Goal: Find contact information: Find contact information

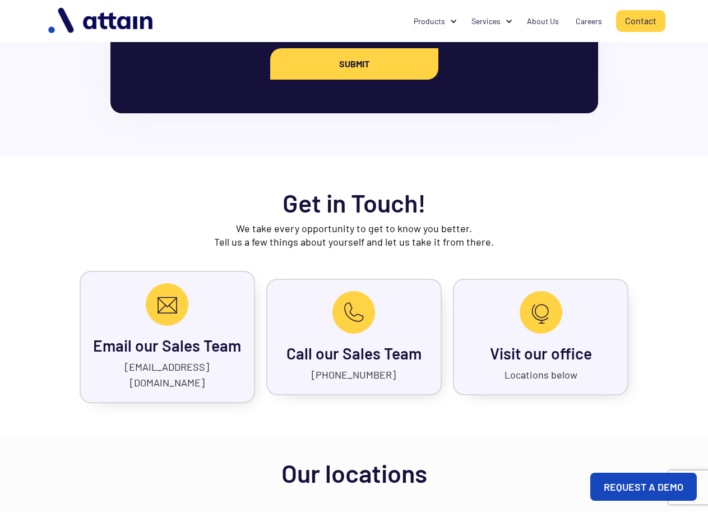
scroll to position [336, 0]
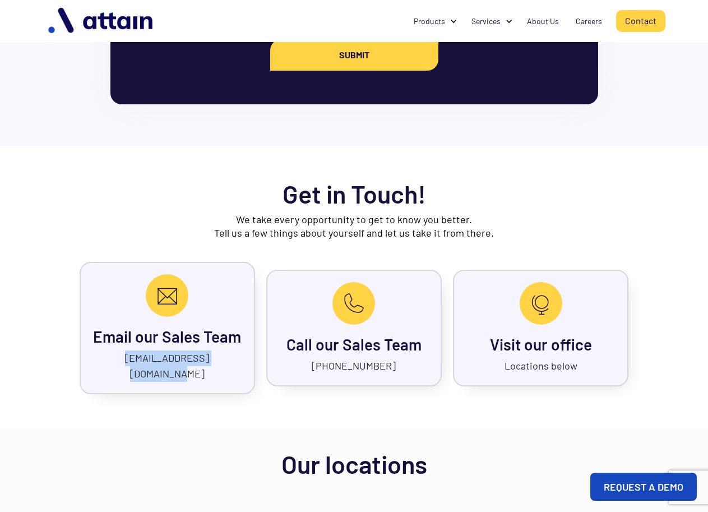
drag, startPoint x: 105, startPoint y: 358, endPoint x: 225, endPoint y: 362, distance: 119.5
click at [225, 362] on div "Email our Sales Team sales@attainsolutions.com" at bounding box center [168, 328] width 176 height 132
copy link "sales@attainsolutions.com"
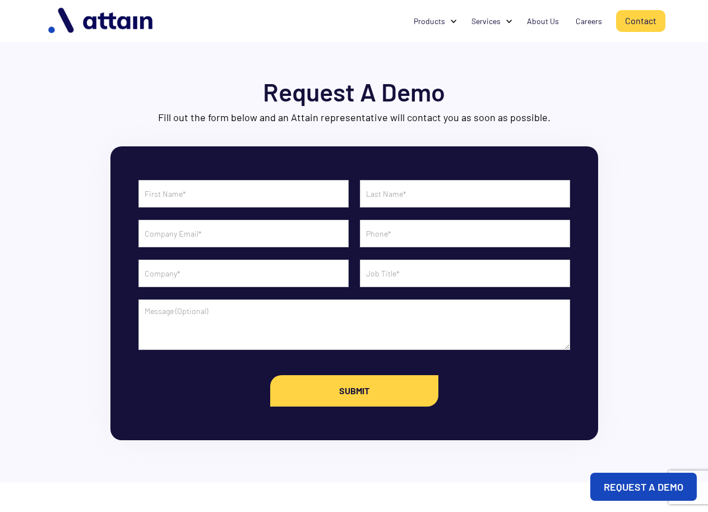
scroll to position [0, 0]
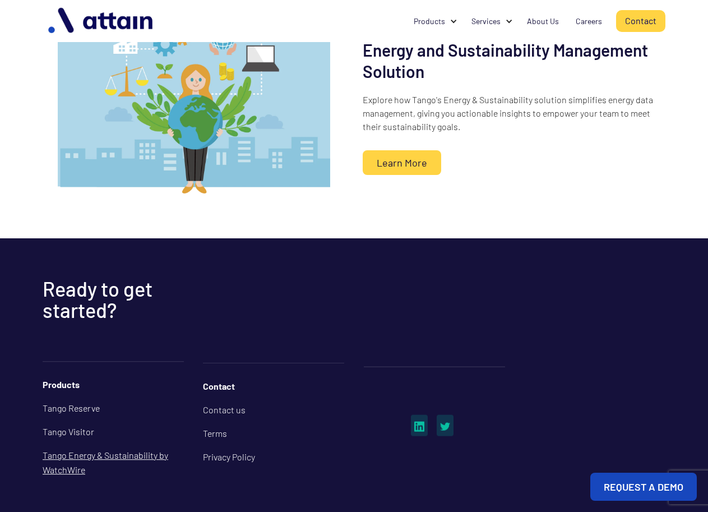
scroll to position [827, 0]
